Goal: Use online tool/utility: Utilize a website feature to perform a specific function

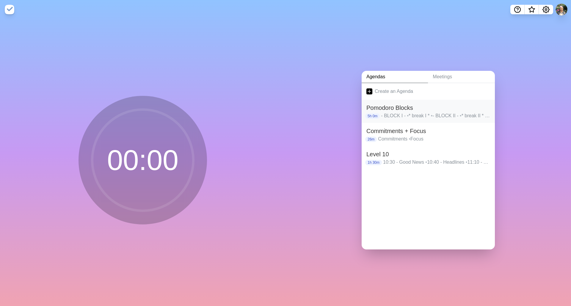
click at [224, 109] on h2 "Pomodoro Blocks" at bounding box center [428, 107] width 124 height 9
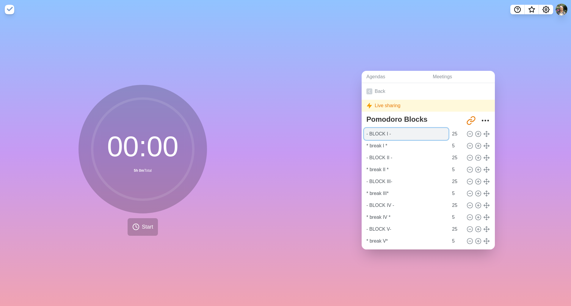
click at [224, 125] on input "- BLOCK I -" at bounding box center [406, 134] width 84 height 12
click at [224, 125] on div "00 : 00 5h 0m Total Start" at bounding box center [143, 162] width 286 height 287
click at [224, 125] on input "- BLOCK I -" at bounding box center [406, 134] width 84 height 12
click at [224, 125] on div "Agendas Meetings Back Live sharing Pomodoro Blocks [URL][DOMAIN_NAME] - BLOCK I…" at bounding box center [429, 162] width 286 height 287
click at [224, 85] on link "Back" at bounding box center [428, 91] width 133 height 17
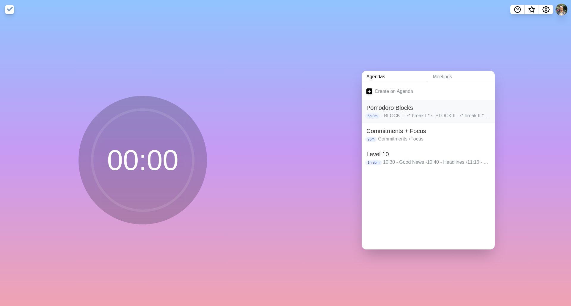
click at [224, 107] on h2 "Pomodoro Blocks" at bounding box center [428, 107] width 124 height 9
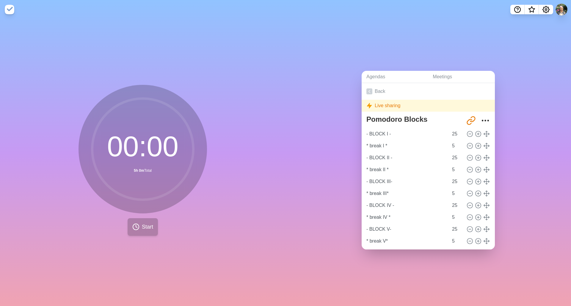
click at [136, 125] on icon at bounding box center [135, 226] width 7 height 7
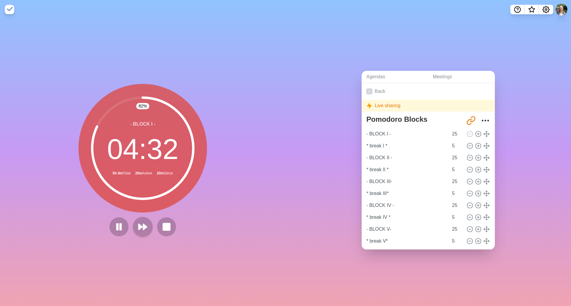
click at [139, 125] on icon at bounding box center [143, 227] width 10 height 10
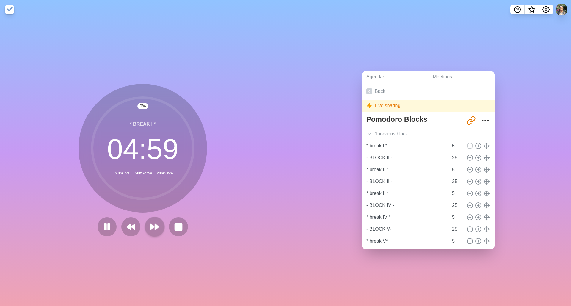
click at [155, 125] on polygon at bounding box center [157, 227] width 4 height 6
click at [127, 125] on polygon at bounding box center [129, 227] width 4 height 6
click at [108, 125] on icon at bounding box center [107, 227] width 10 height 10
click at [155, 125] on polygon at bounding box center [157, 227] width 4 height 6
click at [136, 125] on button at bounding box center [131, 227] width 20 height 20
